Goal: Find specific page/section: Find specific page/section

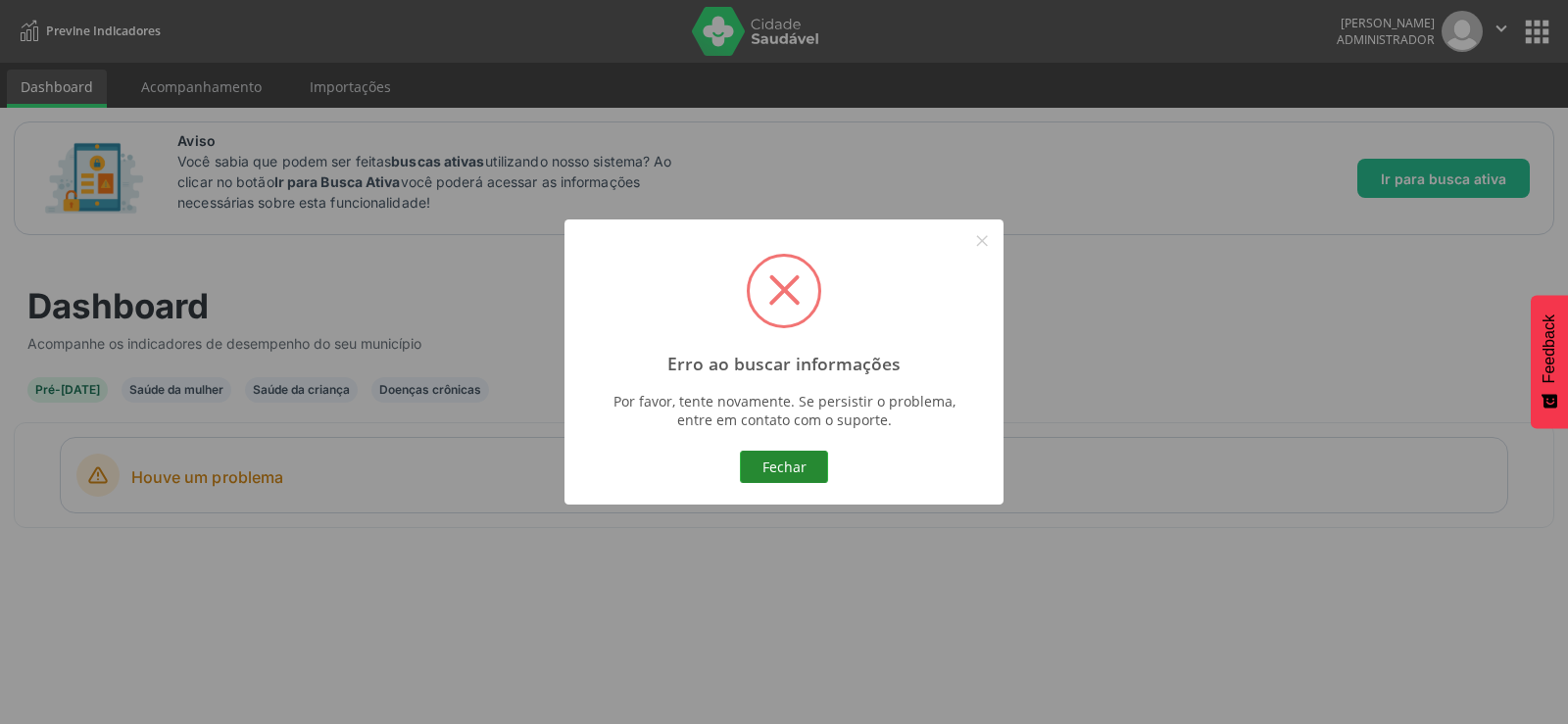
click at [805, 471] on button "Fechar" at bounding box center [784, 468] width 88 height 34
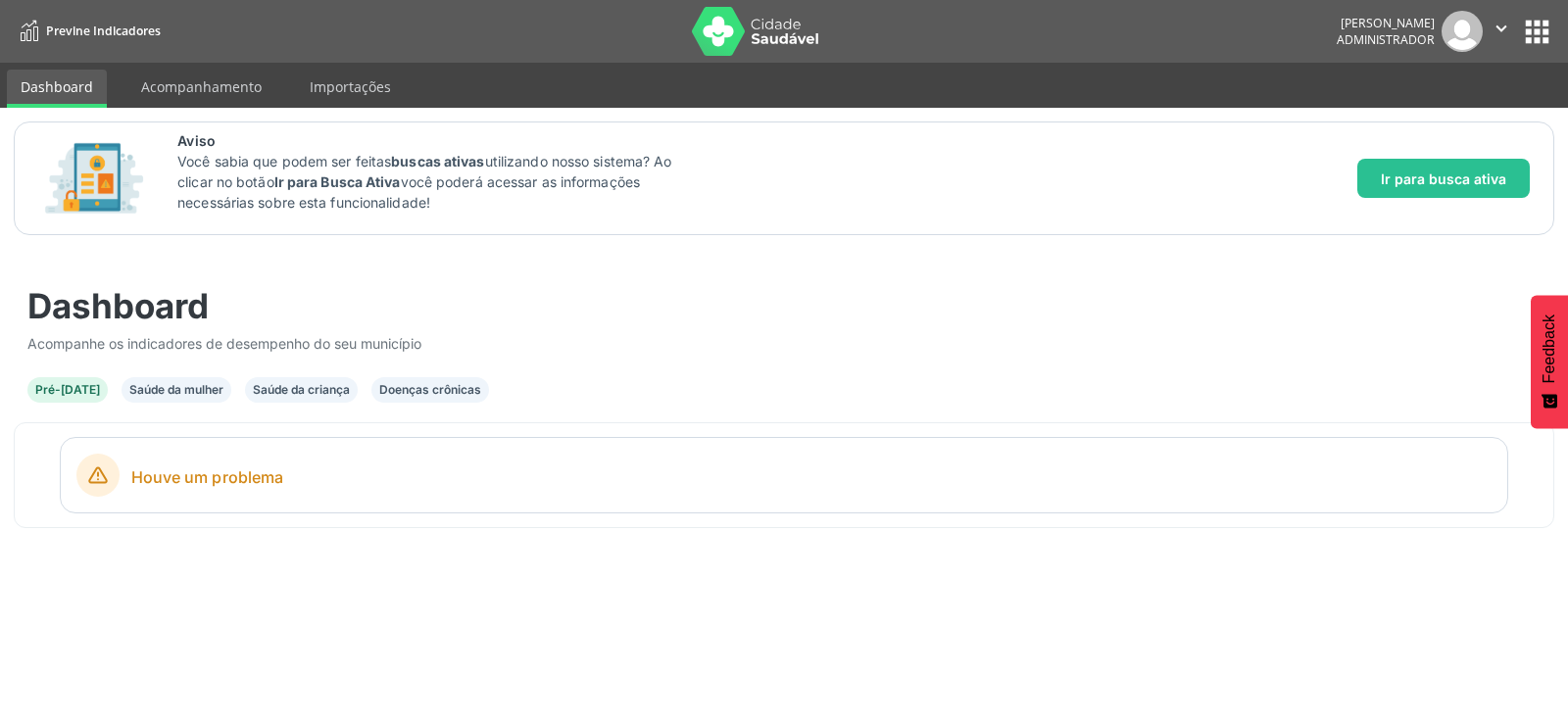
click at [160, 391] on div "Saúde da mulher" at bounding box center [176, 390] width 94 height 18
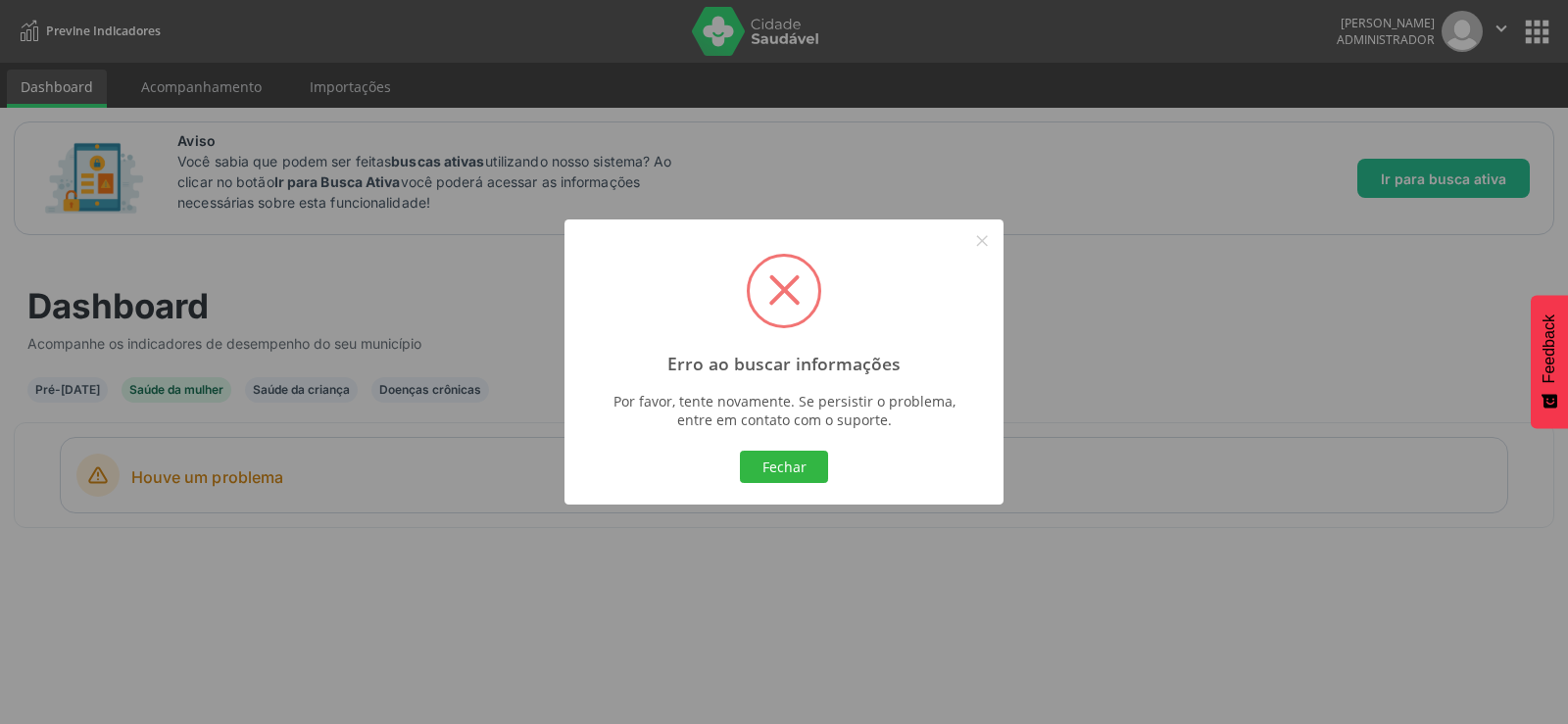
click at [780, 485] on div "Fechar Cancel" at bounding box center [784, 467] width 405 height 42
click at [804, 471] on button "Fechar" at bounding box center [784, 468] width 88 height 34
click at [784, 466] on button "Fechar" at bounding box center [784, 468] width 88 height 34
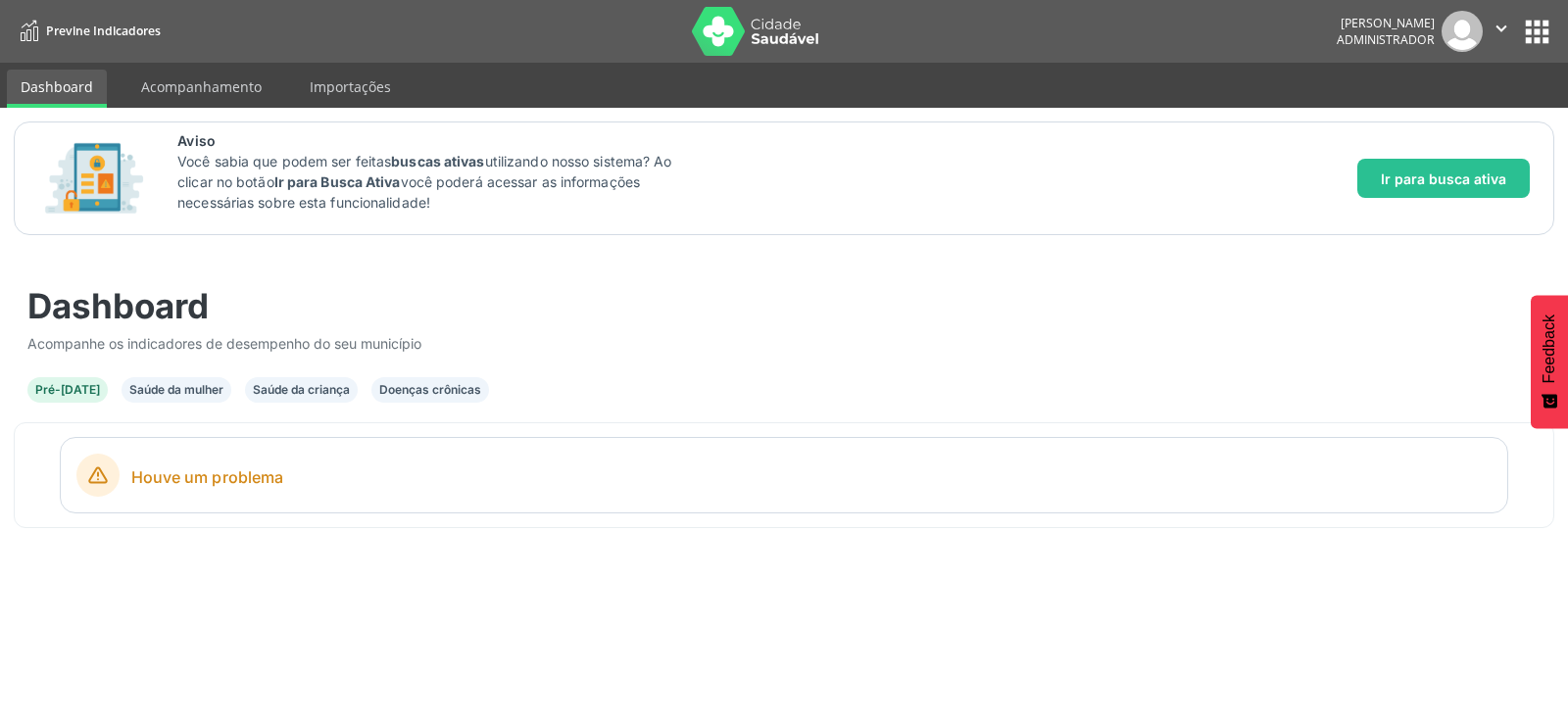
click at [1537, 31] on button "apps" at bounding box center [1537, 32] width 35 height 35
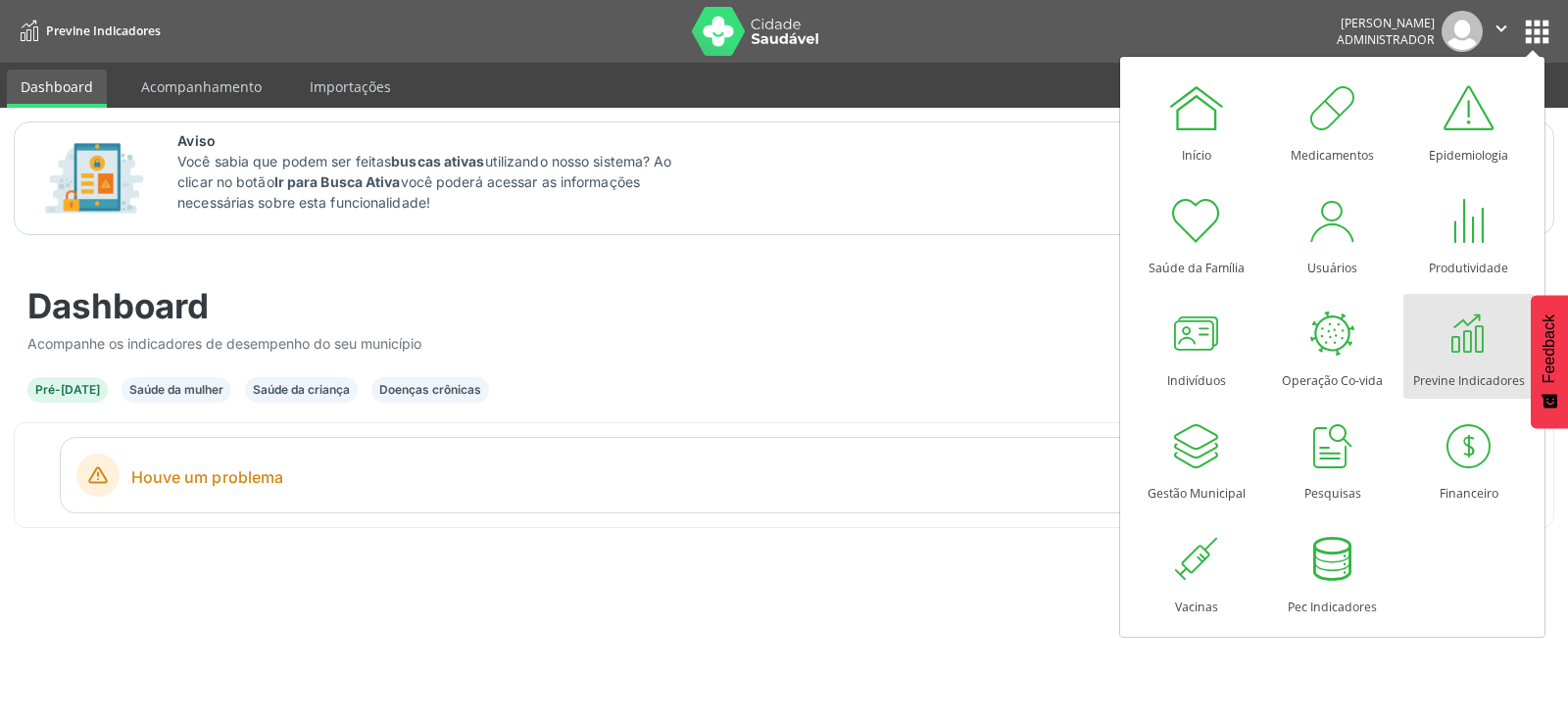
click at [875, 39] on nav "Previne Indicadores [PERSON_NAME] Administrador  Configurações Sair apps" at bounding box center [784, 31] width 1568 height 62
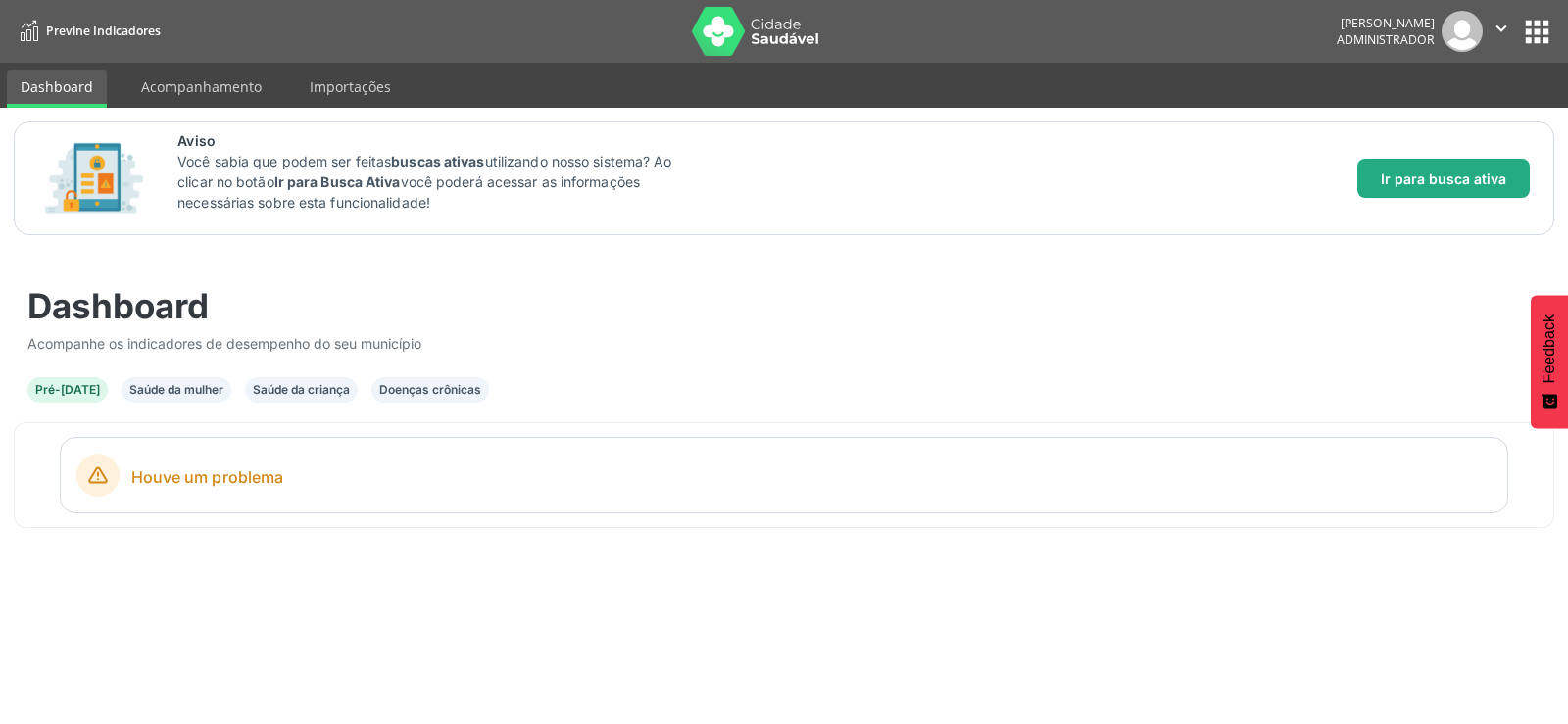
click at [1465, 170] on span "Ir para busca ativa" at bounding box center [1443, 178] width 126 height 21
